Goal: Task Accomplishment & Management: Use online tool/utility

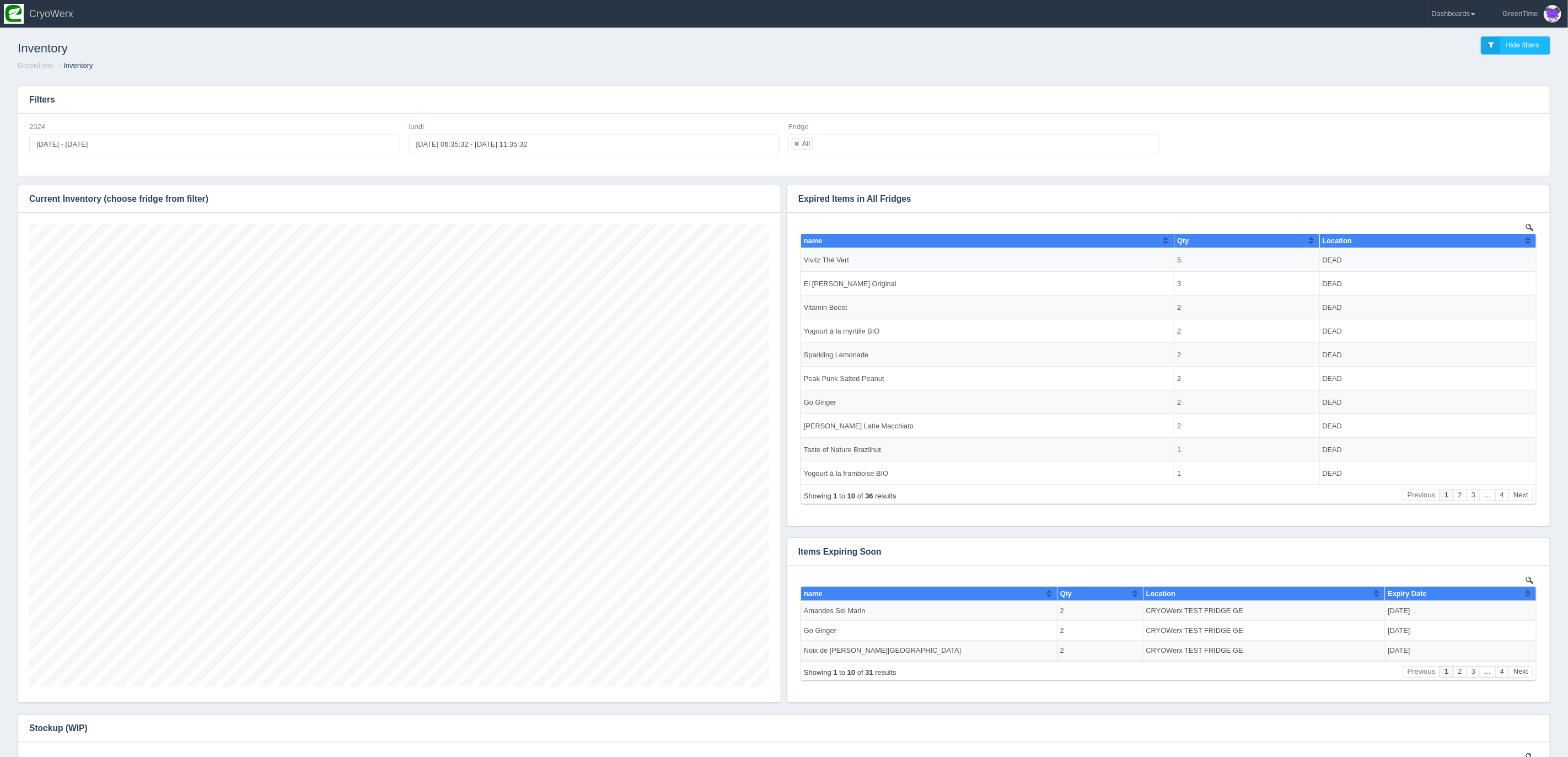
scroll to position [463, 741]
click at [767, 199] on icon "button" at bounding box center [765, 199] width 7 height 7
click at [717, 214] on link "Download CSV" at bounding box center [728, 215] width 88 height 16
drag, startPoint x: 917, startPoint y: 61, endPoint x: 935, endPoint y: 63, distance: 18.1
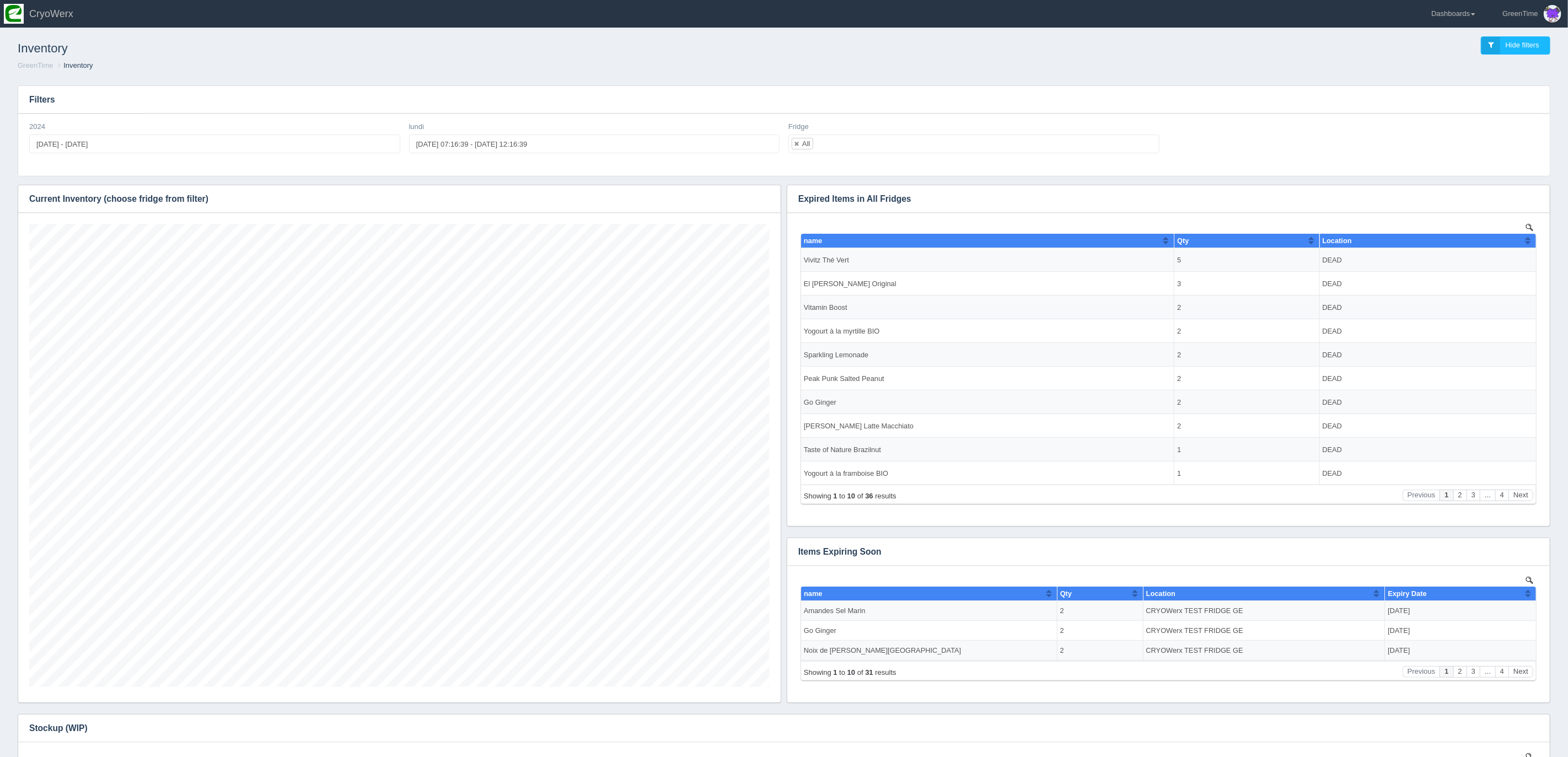
click at [918, 61] on ol "GreenTime Inventory" at bounding box center [784, 66] width 1550 height 10
click at [1463, 12] on link "Dashboards" at bounding box center [1454, 14] width 58 height 27
click at [1453, 78] on link "GreenTime" at bounding box center [1499, 80] width 149 height 22
click at [1456, 122] on link "Inventory" at bounding box center [1499, 123] width 149 height 22
click at [1456, 12] on link "Dashboards" at bounding box center [1454, 14] width 58 height 27
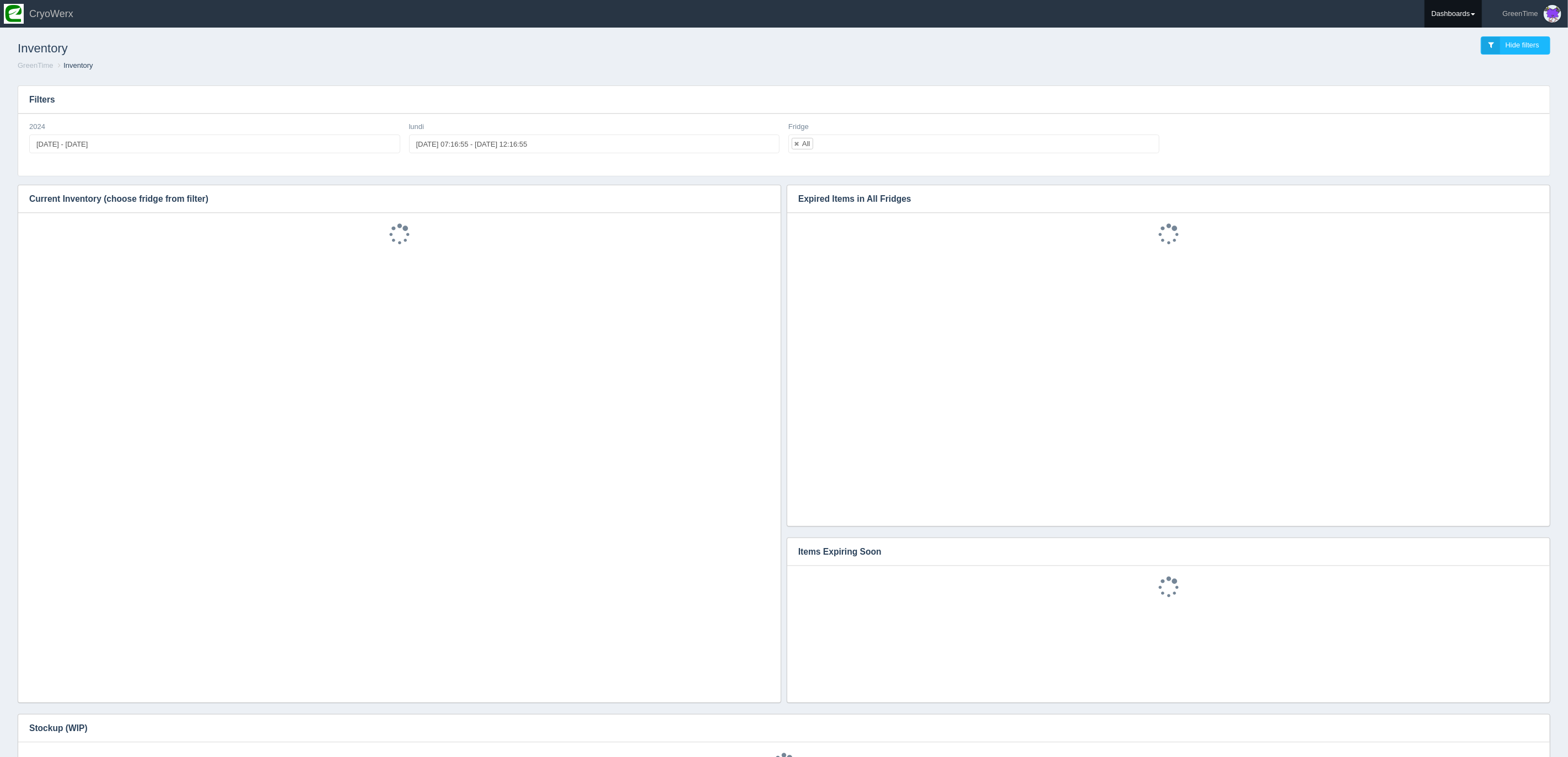
click at [1456, 12] on link "Dashboards" at bounding box center [1454, 14] width 58 height 27
click at [1458, 79] on link "GreenTime" at bounding box center [1499, 80] width 149 height 22
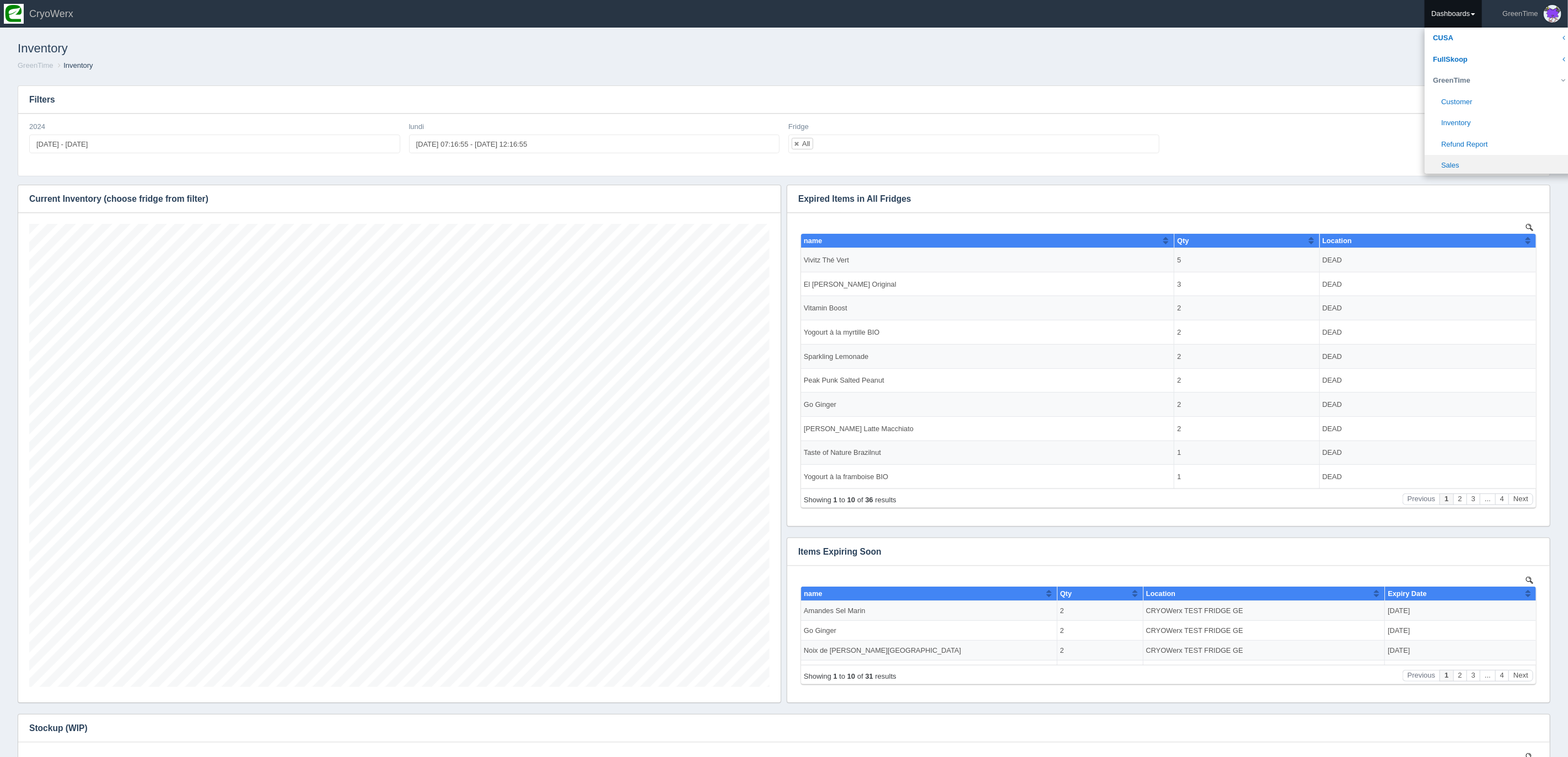
scroll to position [463, 741]
drag, startPoint x: 1455, startPoint y: 163, endPoint x: 1446, endPoint y: 157, distance: 10.8
click at [1455, 163] on link "Sales" at bounding box center [1499, 165] width 149 height 22
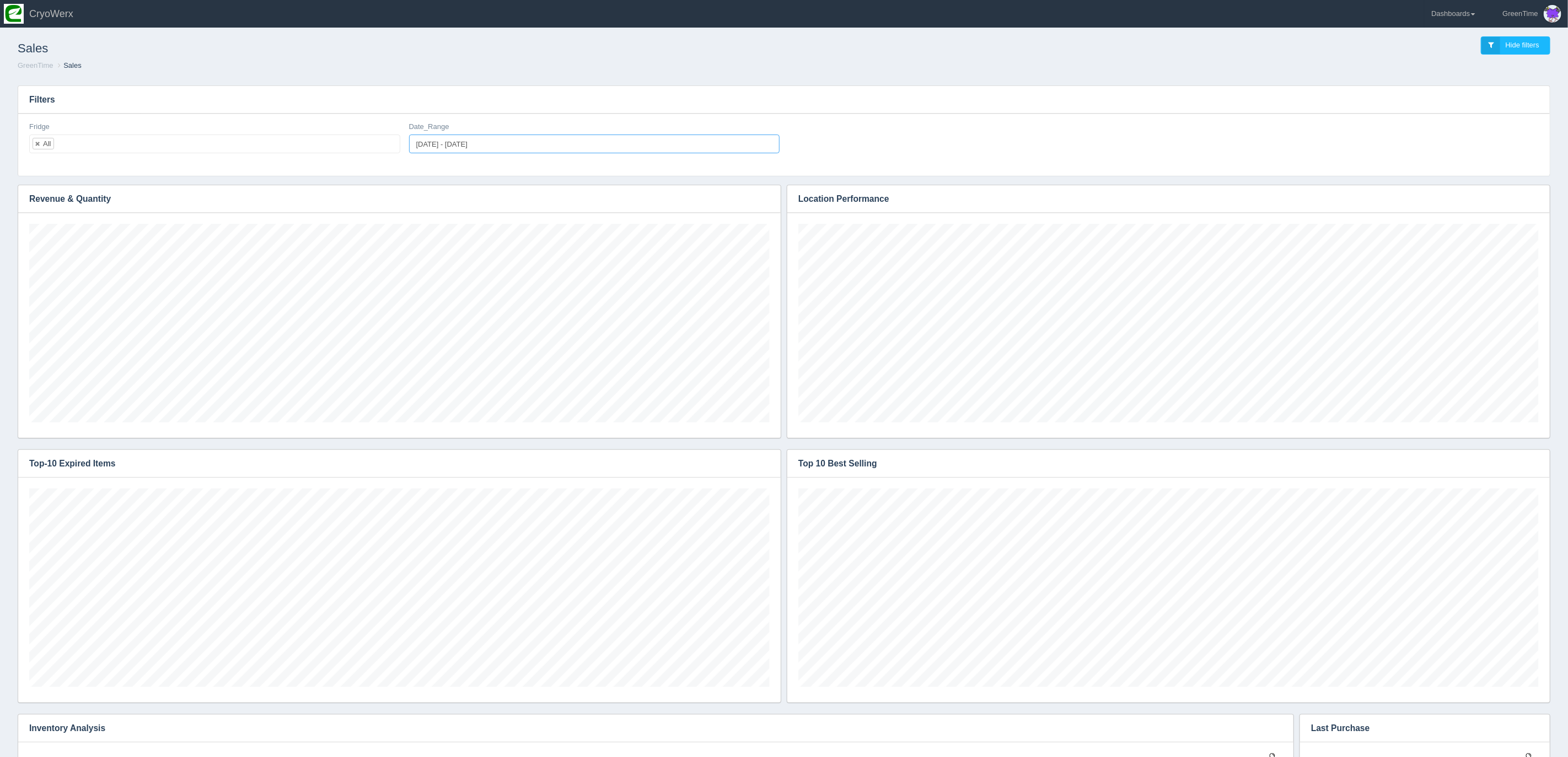
type input "2025-09-15"
type input "2025-09-16"
click at [443, 143] on input "2025-09-15 - 2025-09-16" at bounding box center [595, 144] width 371 height 19
type input "2025-09-15"
type input "2025-09-18"
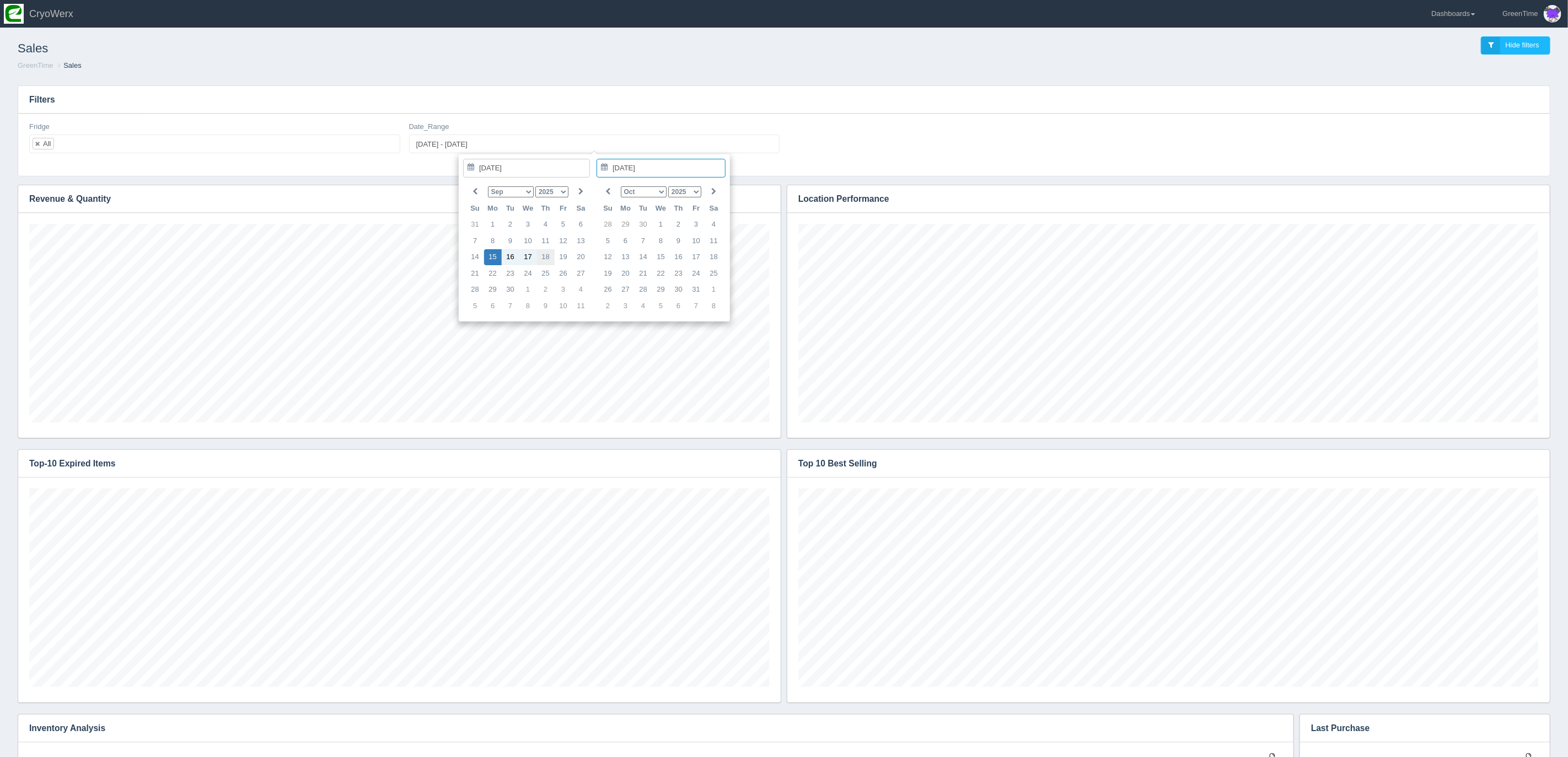
type input "2025-09-15 - 2025-09-18"
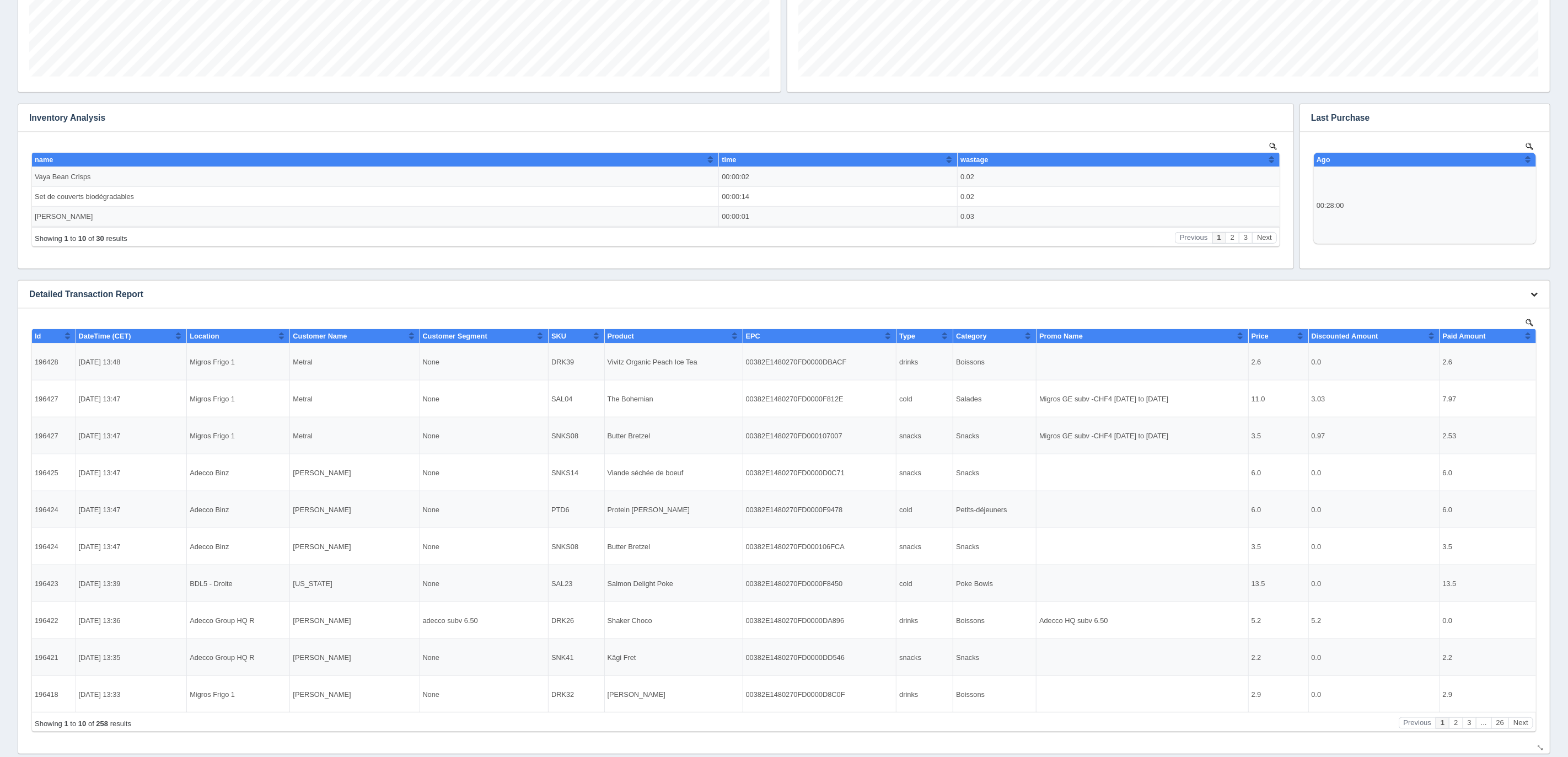
click at [1535, 296] on icon "button" at bounding box center [1533, 294] width 7 height 7
click at [1486, 312] on link "Download CSV" at bounding box center [1497, 311] width 88 height 16
click at [1482, 311] on link "Download CSV" at bounding box center [1497, 311] width 88 height 16
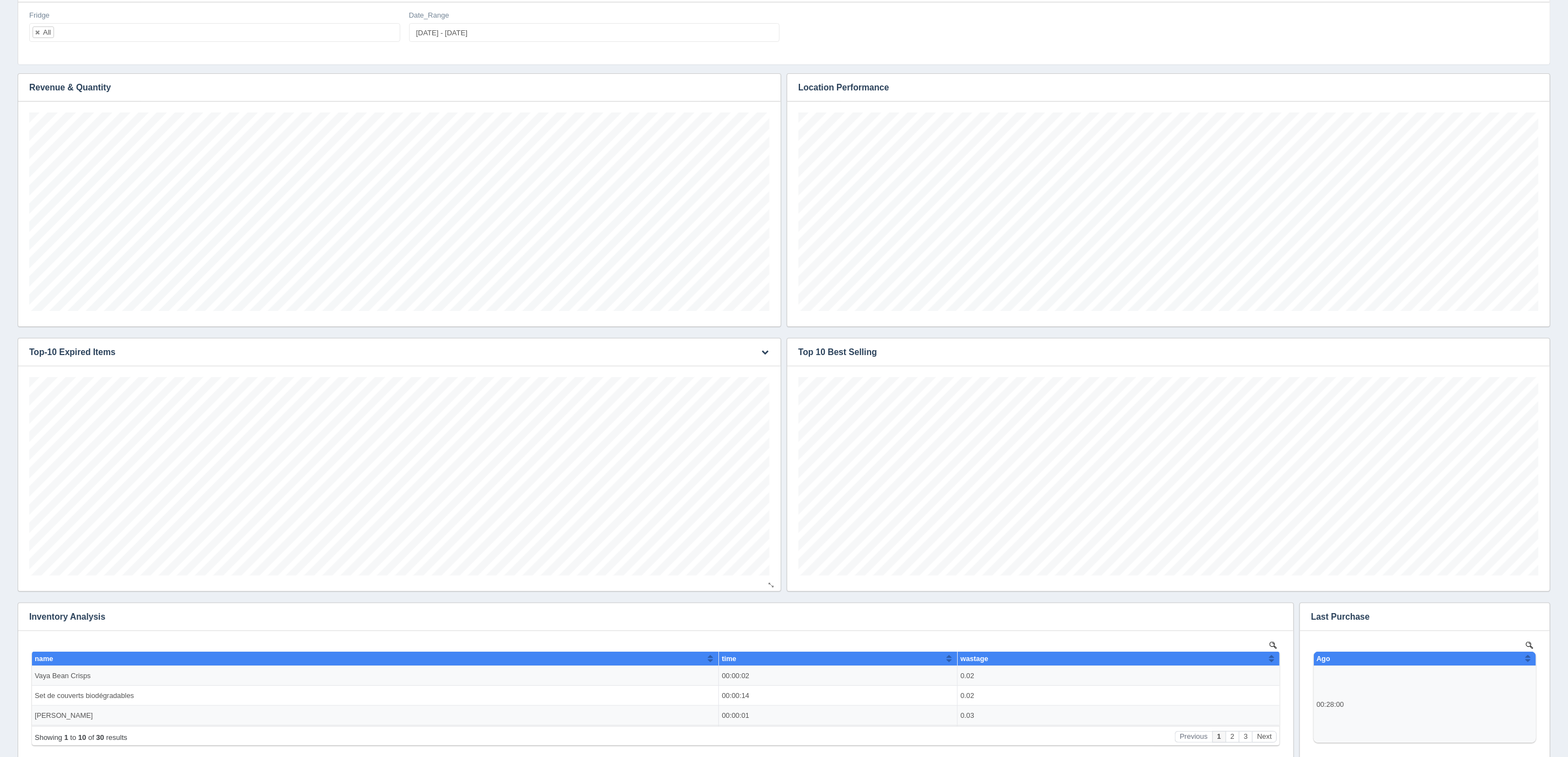
scroll to position [85, 0]
